Goal: Task Accomplishment & Management: Manage account settings

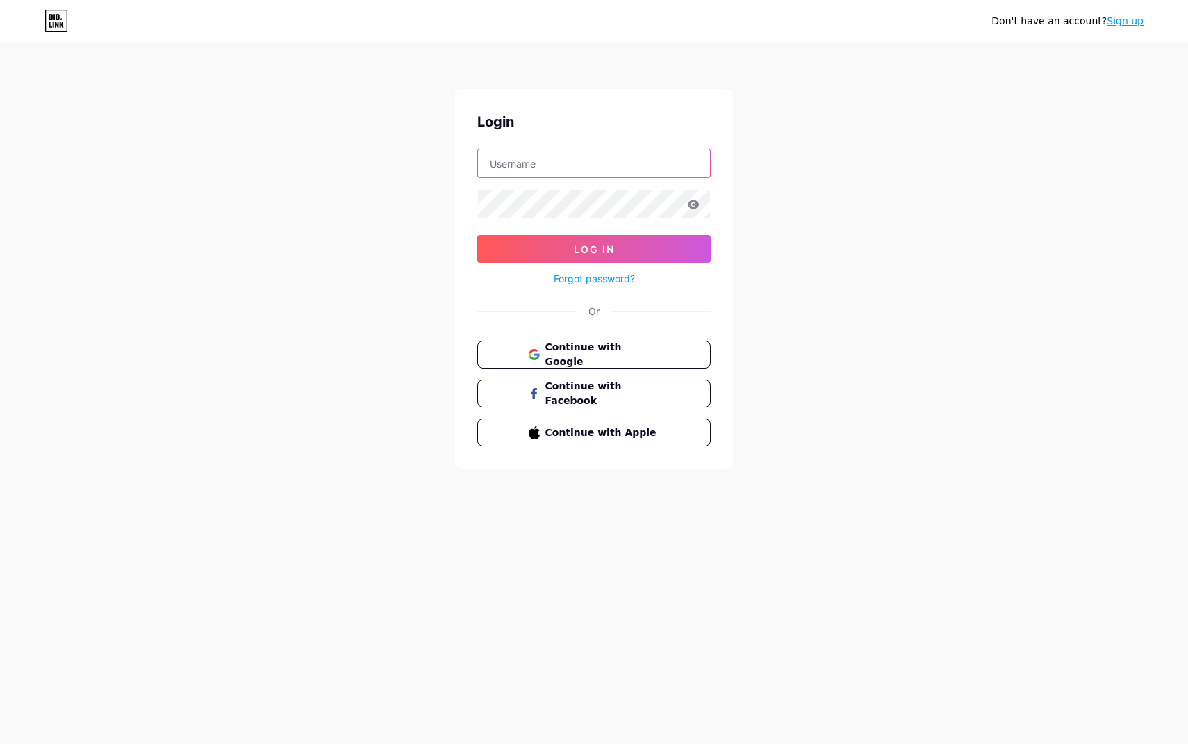
click at [594, 156] on input "text" at bounding box center [594, 163] width 232 height 28
type input "[EMAIL_ADDRESS][DOMAIN_NAME]"
click at [477, 235] on button "Log In" at bounding box center [593, 249] width 233 height 28
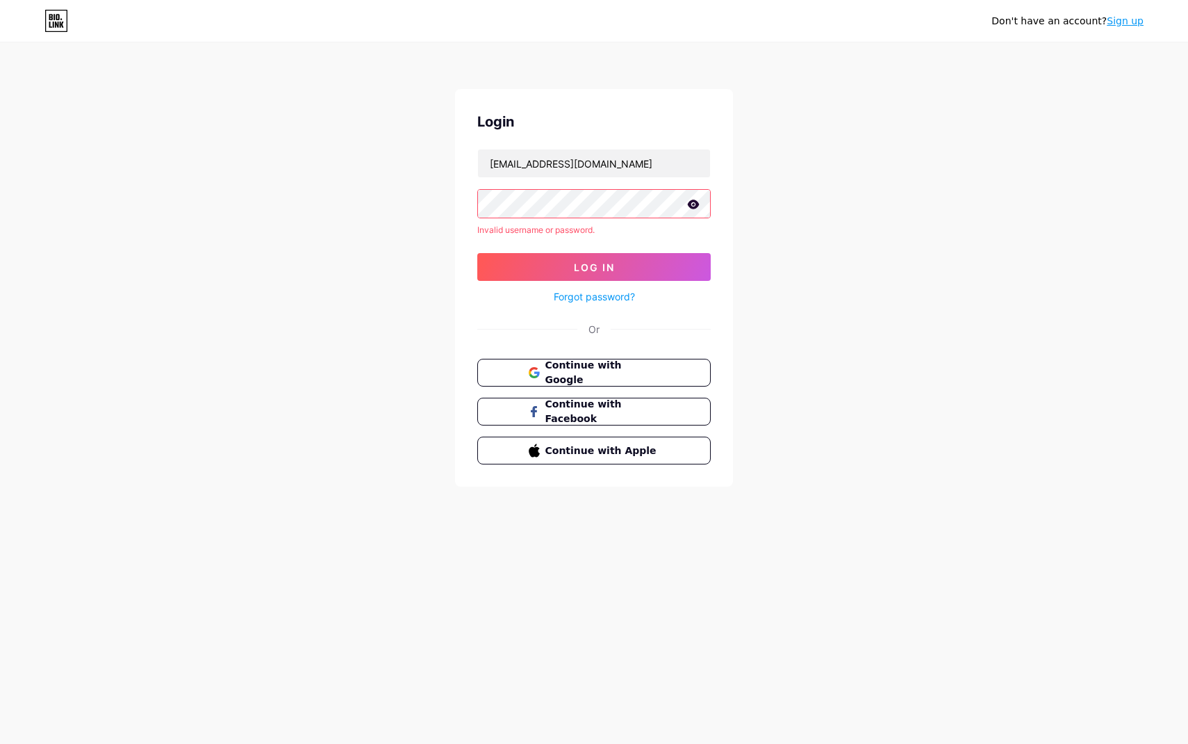
click at [299, 202] on div "Don't have an account? Sign up Login [EMAIL_ADDRESS][DOMAIN_NAME] Invalid usern…" at bounding box center [594, 265] width 1188 height 531
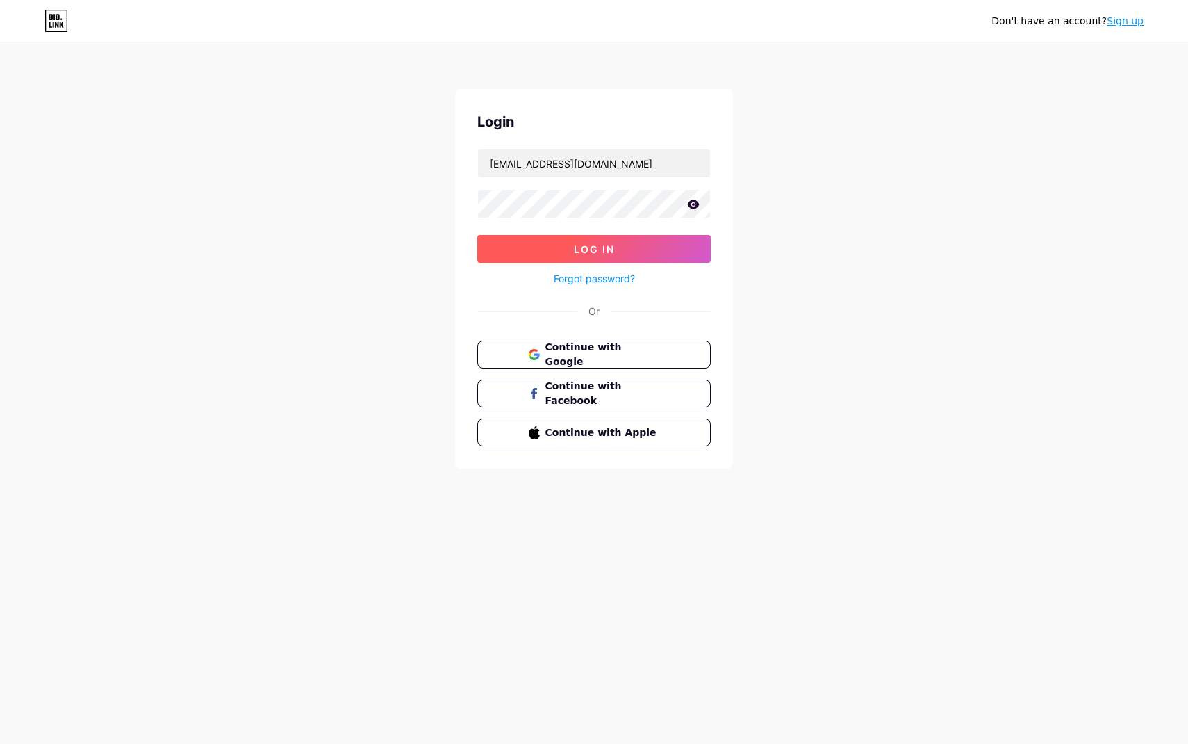
click at [527, 260] on button "Log In" at bounding box center [593, 249] width 233 height 28
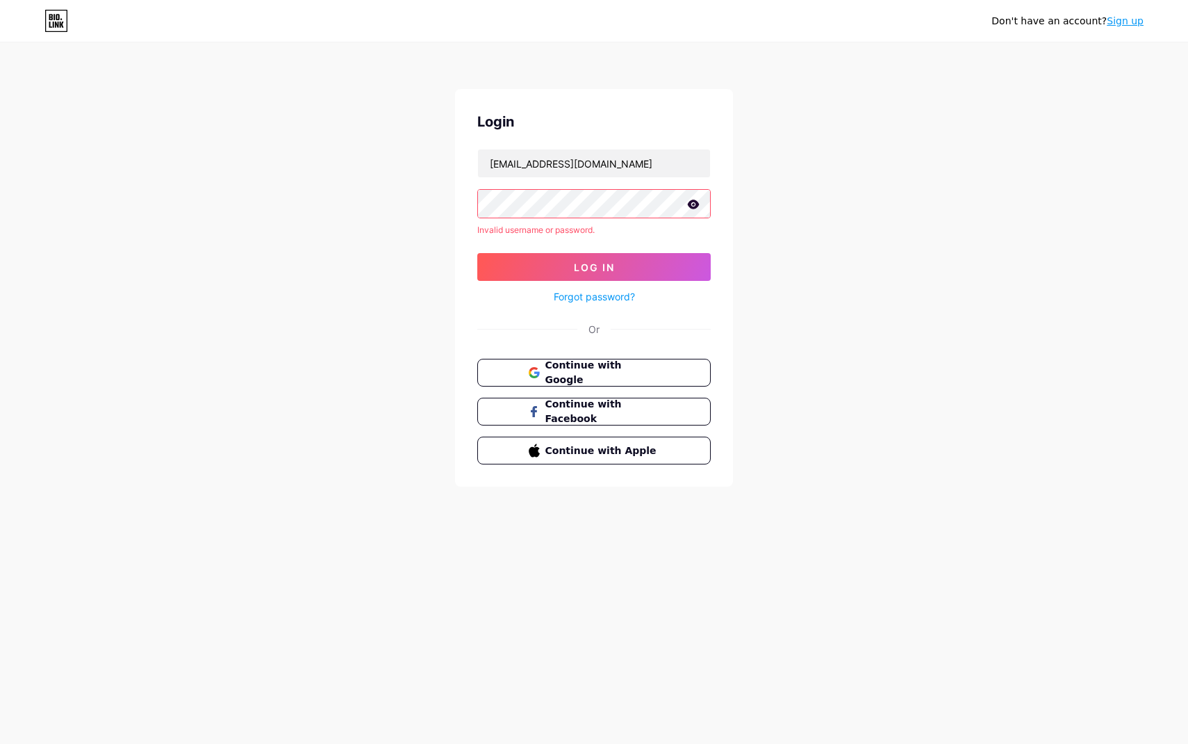
click at [348, 203] on div "Don't have an account? Sign up Login [EMAIL_ADDRESS][DOMAIN_NAME] Invalid usern…" at bounding box center [594, 265] width 1188 height 531
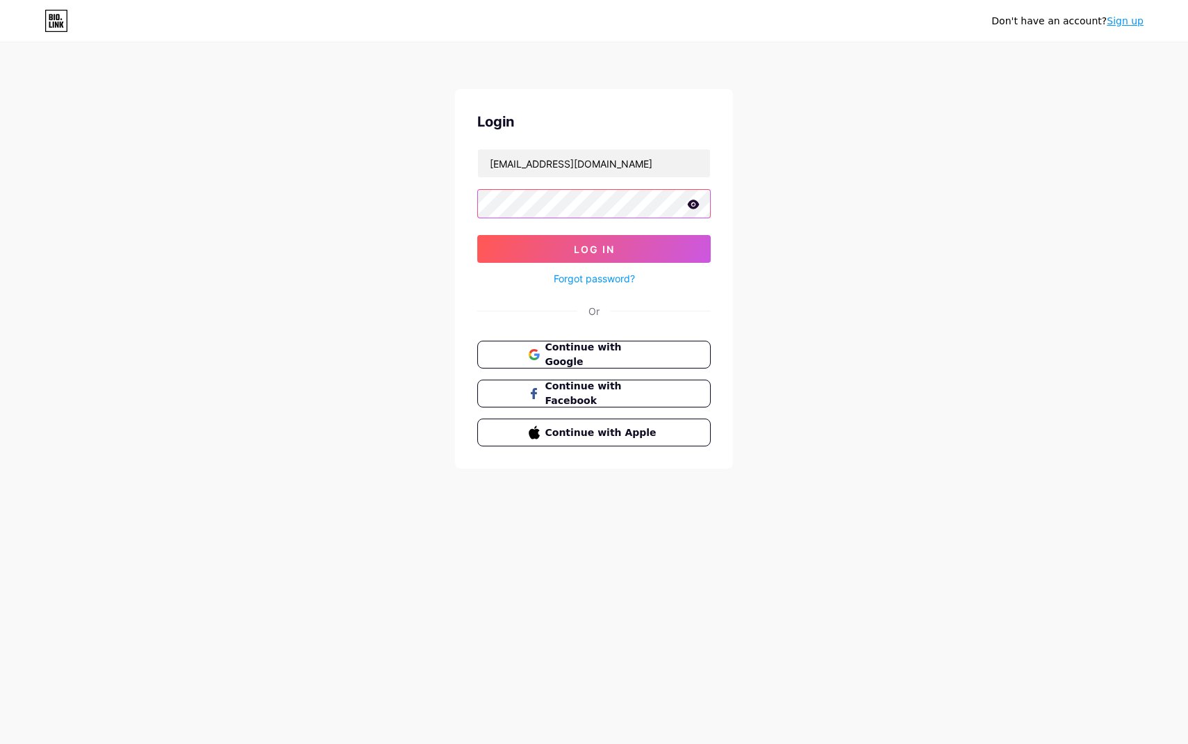
click at [477, 235] on button "Log In" at bounding box center [593, 249] width 233 height 28
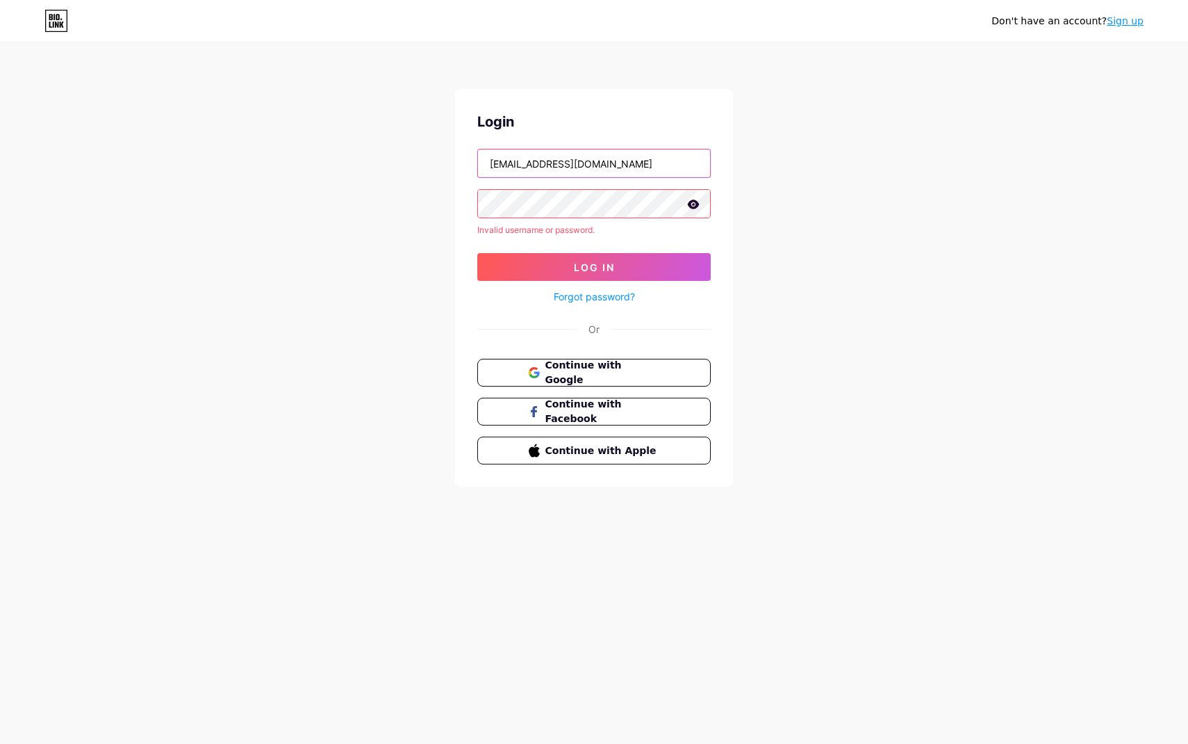
drag, startPoint x: 627, startPoint y: 159, endPoint x: 358, endPoint y: 159, distance: 268.9
click at [356, 159] on div "Don't have an account? Sign up Login [EMAIL_ADDRESS][DOMAIN_NAME] Invalid usern…" at bounding box center [594, 265] width 1188 height 531
type input "[EMAIL_ADDRESS][DOMAIN_NAME]"
click at [329, 199] on div "Don't have an account? Sign up Login [EMAIL_ADDRESS][DOMAIN_NAME] Invalid usern…" at bounding box center [594, 265] width 1188 height 531
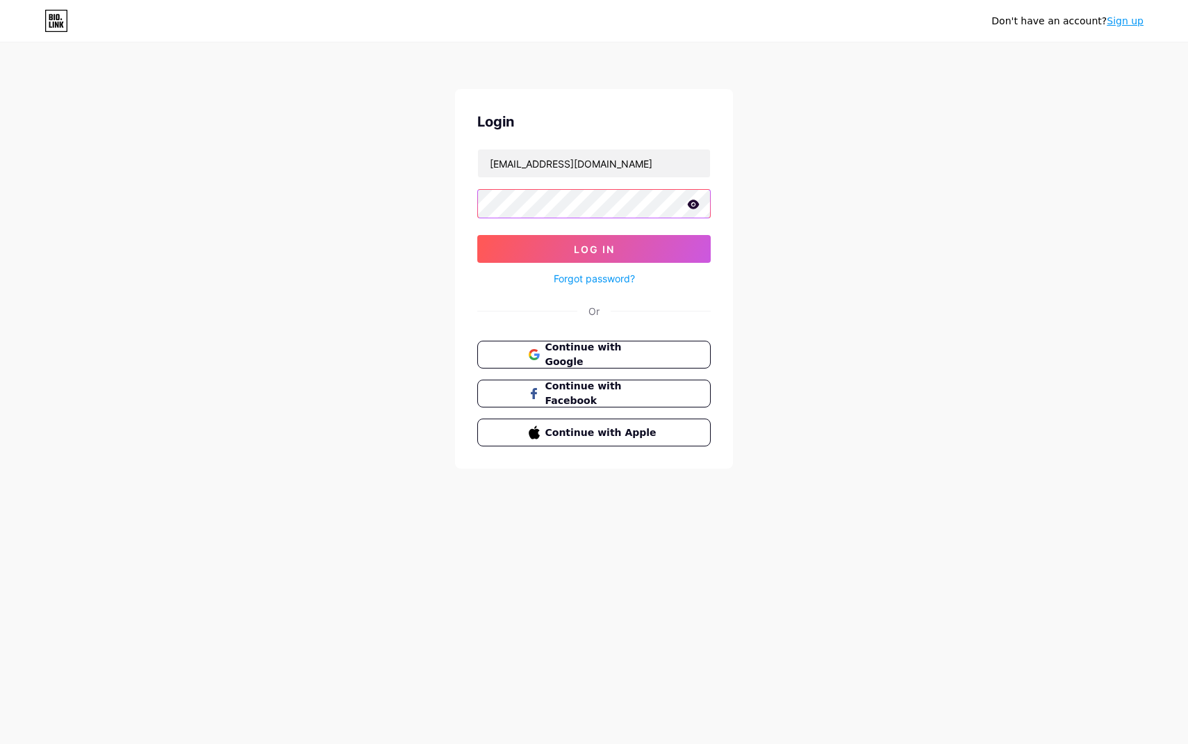
click at [477, 235] on button "Log In" at bounding box center [593, 249] width 233 height 28
